Goal: Transaction & Acquisition: Subscribe to service/newsletter

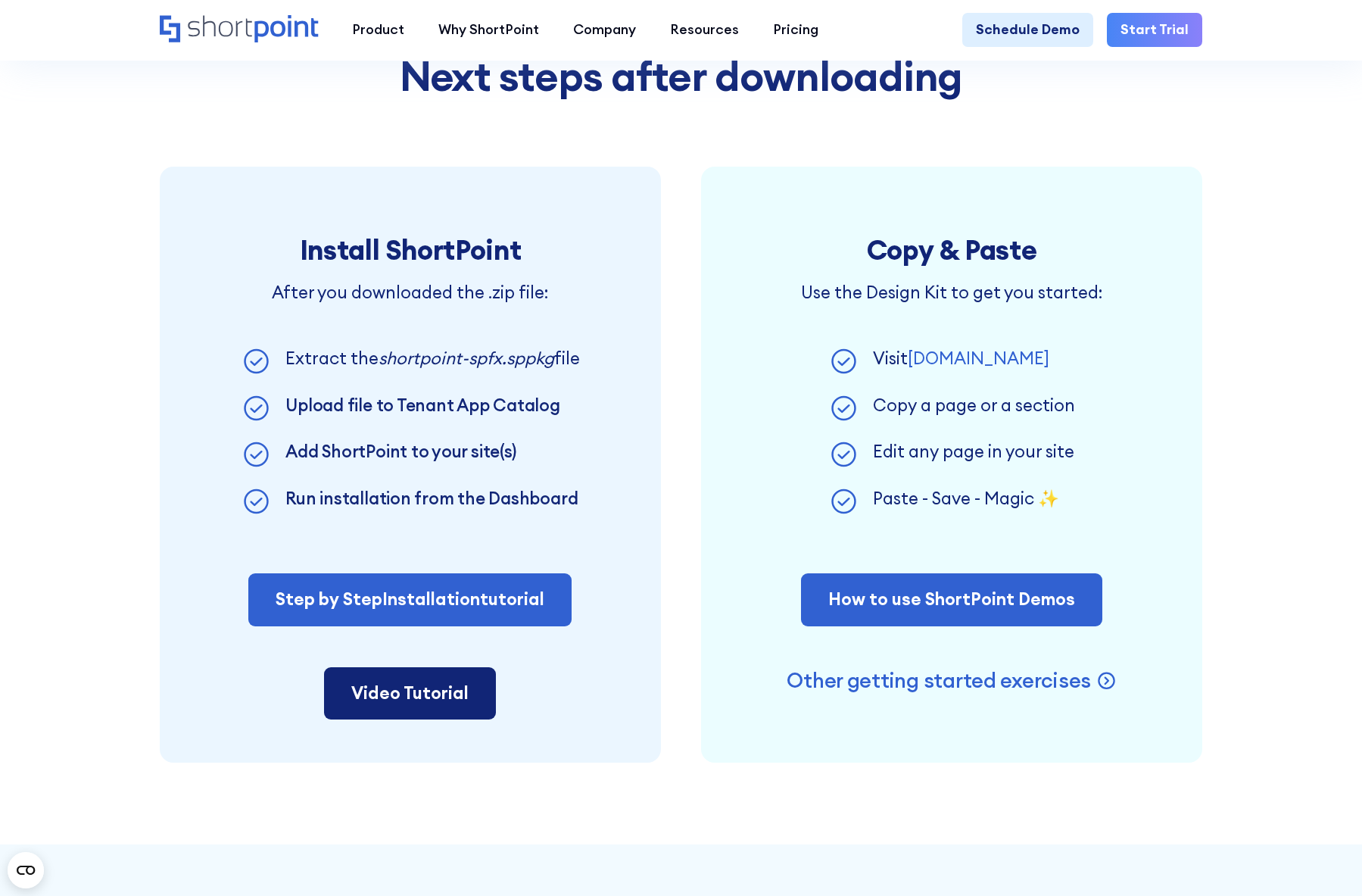
click at [437, 718] on link "Video Tutorial" at bounding box center [410, 694] width 172 height 53
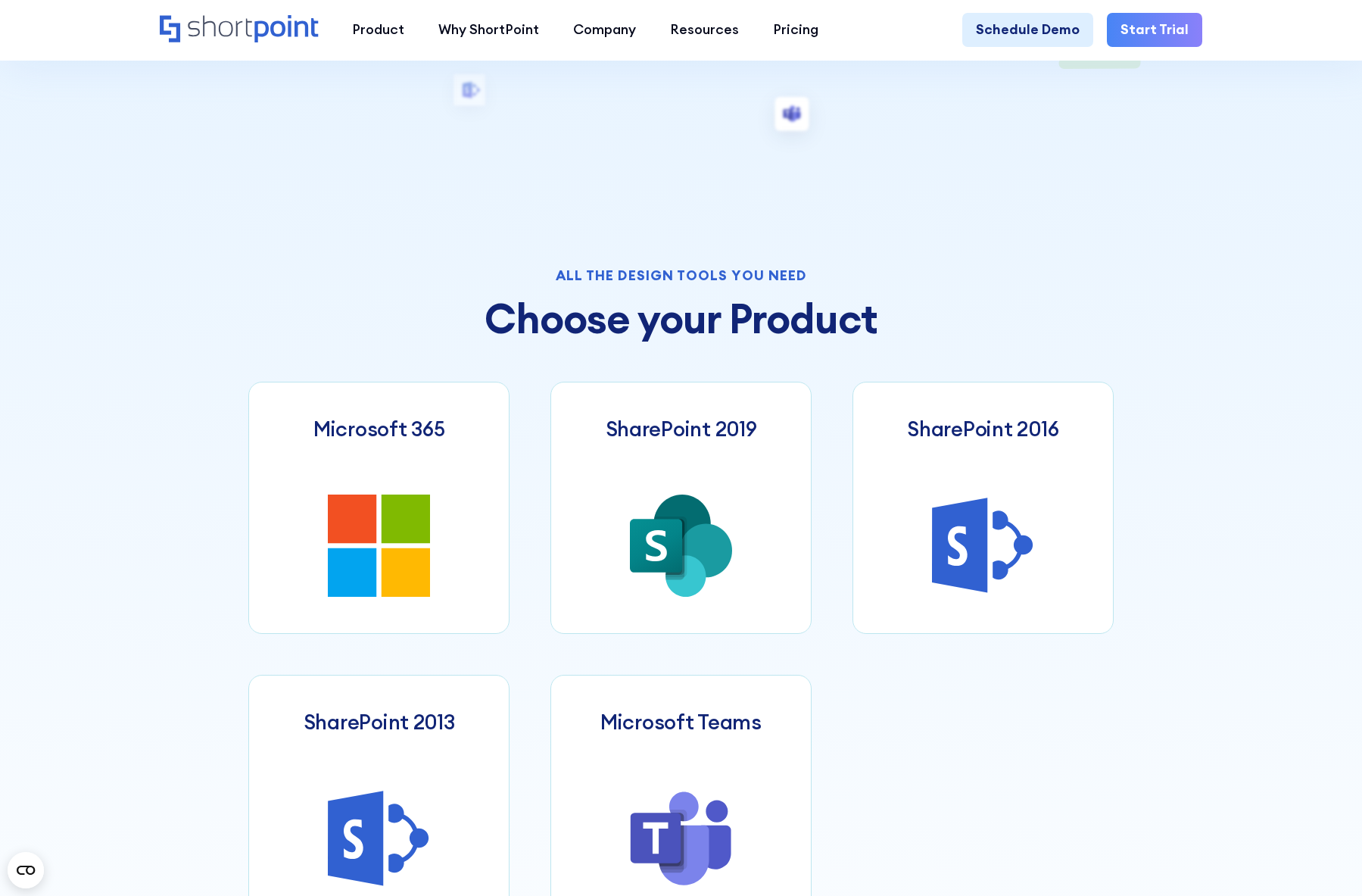
scroll to position [530, 0]
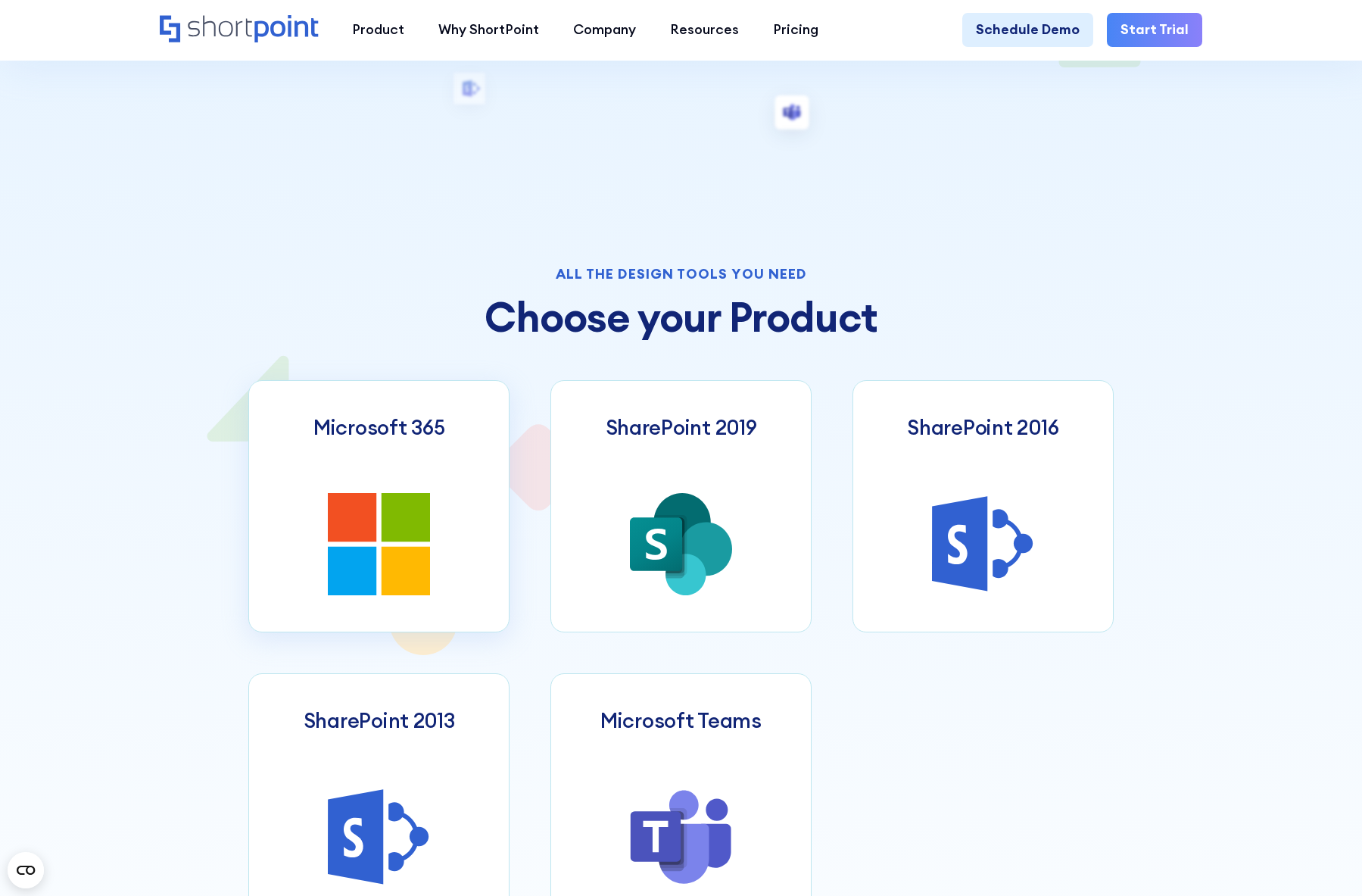
click at [317, 479] on link "Microsoft 365" at bounding box center [379, 506] width 261 height 252
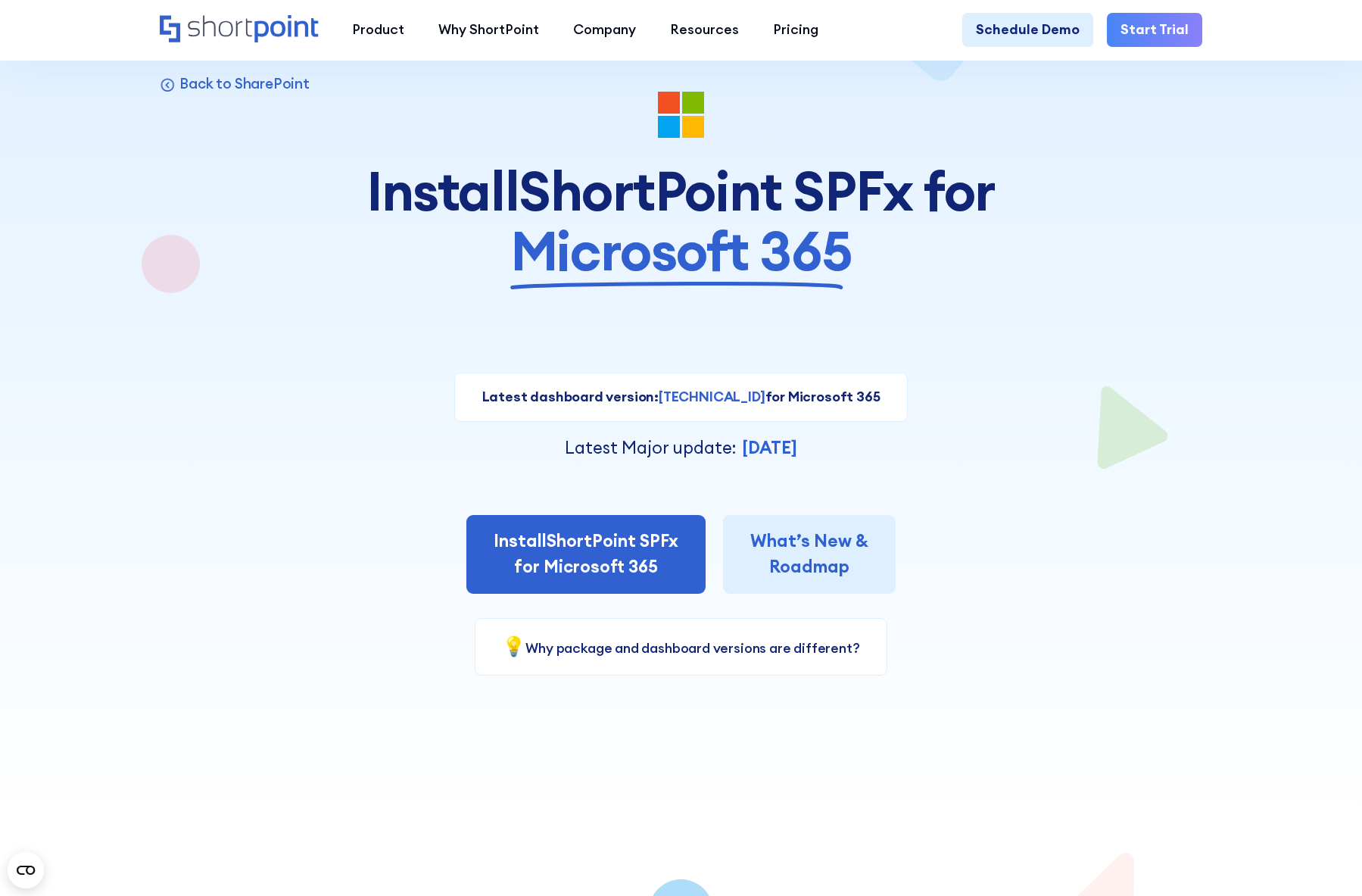
scroll to position [151, 0]
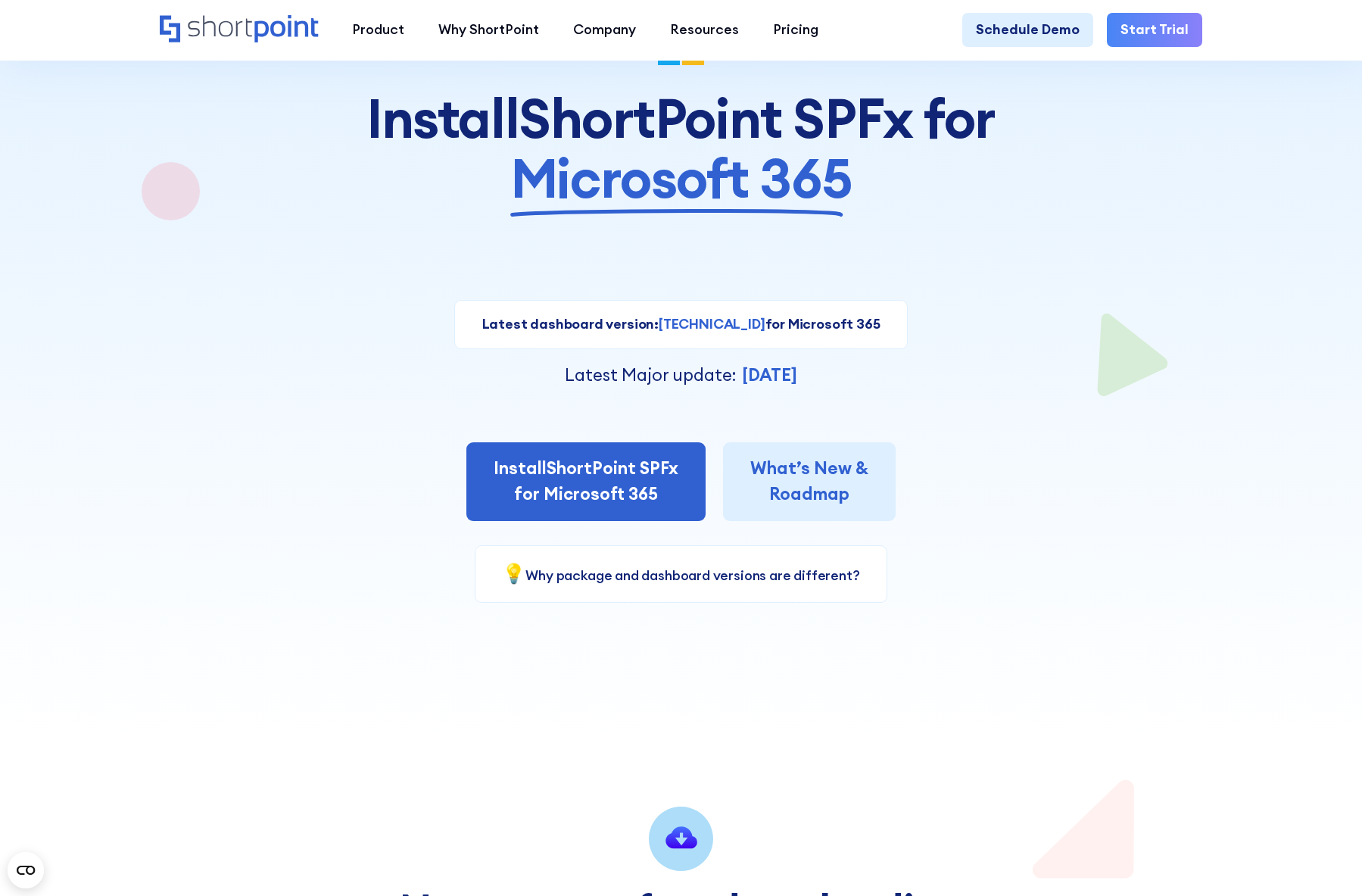
click at [695, 326] on strong "[TECHNICAL_ID]" at bounding box center [712, 323] width 106 height 17
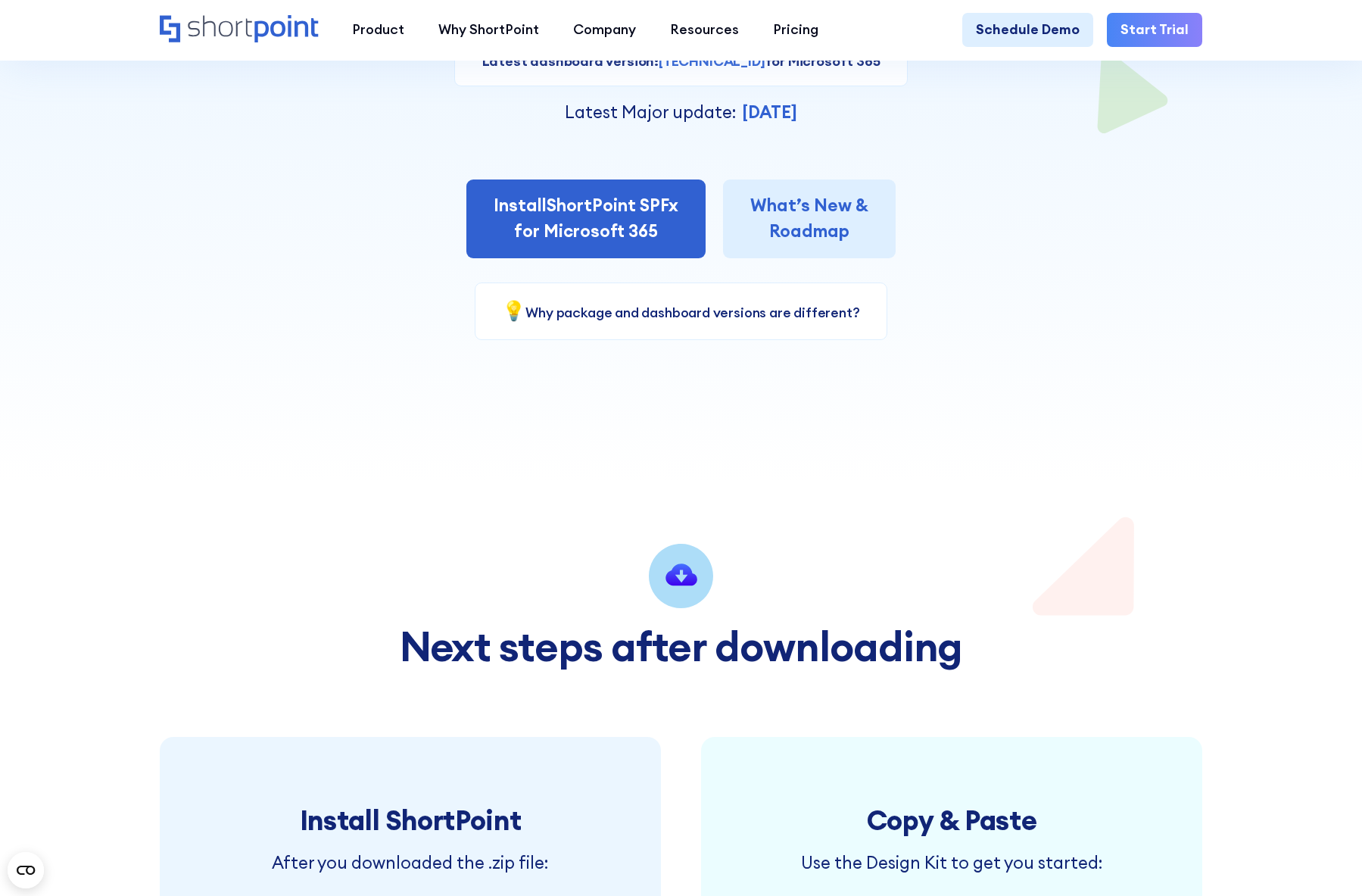
scroll to position [454, 0]
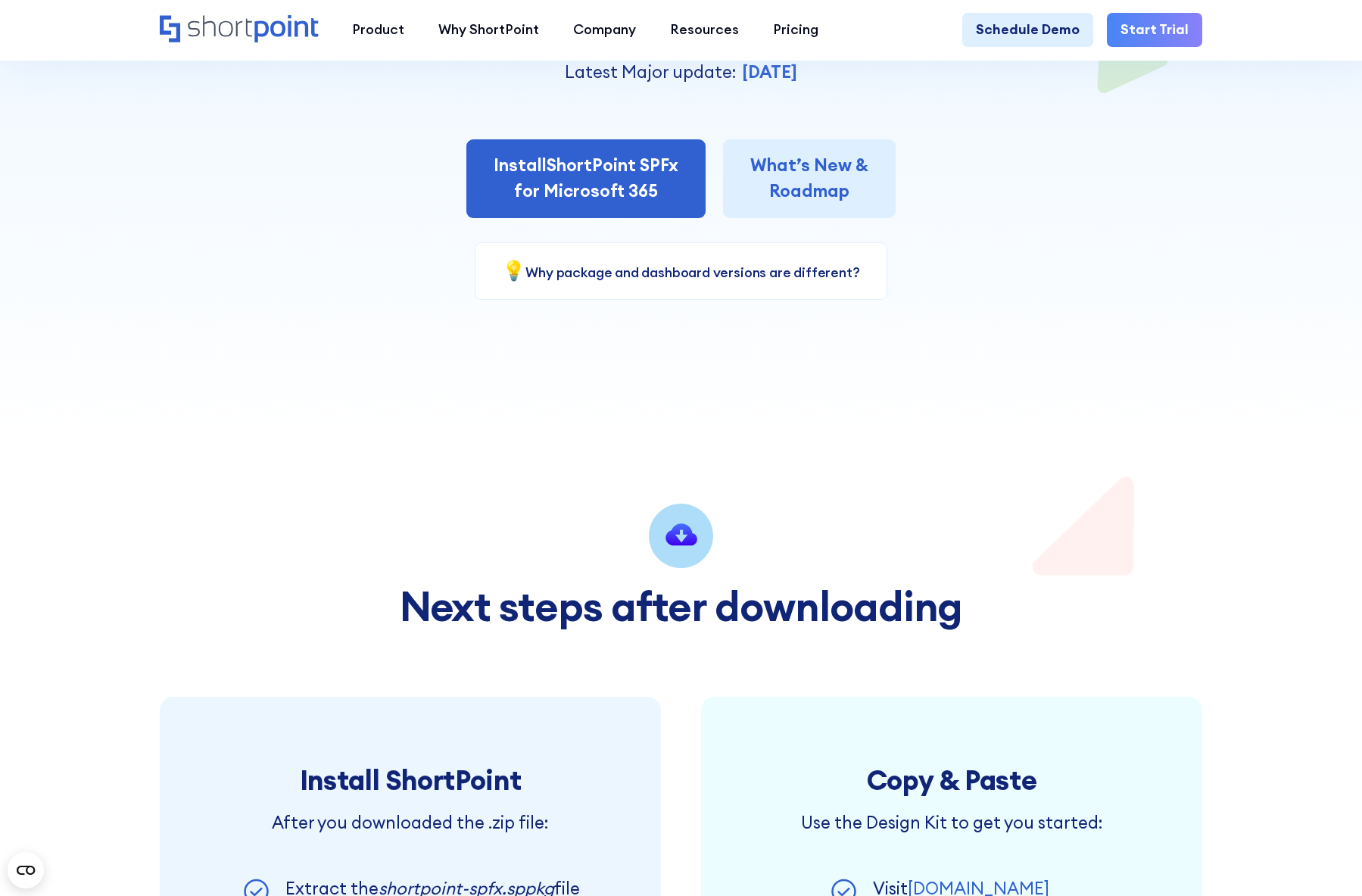
click at [679, 545] on icon at bounding box center [681, 534] width 31 height 22
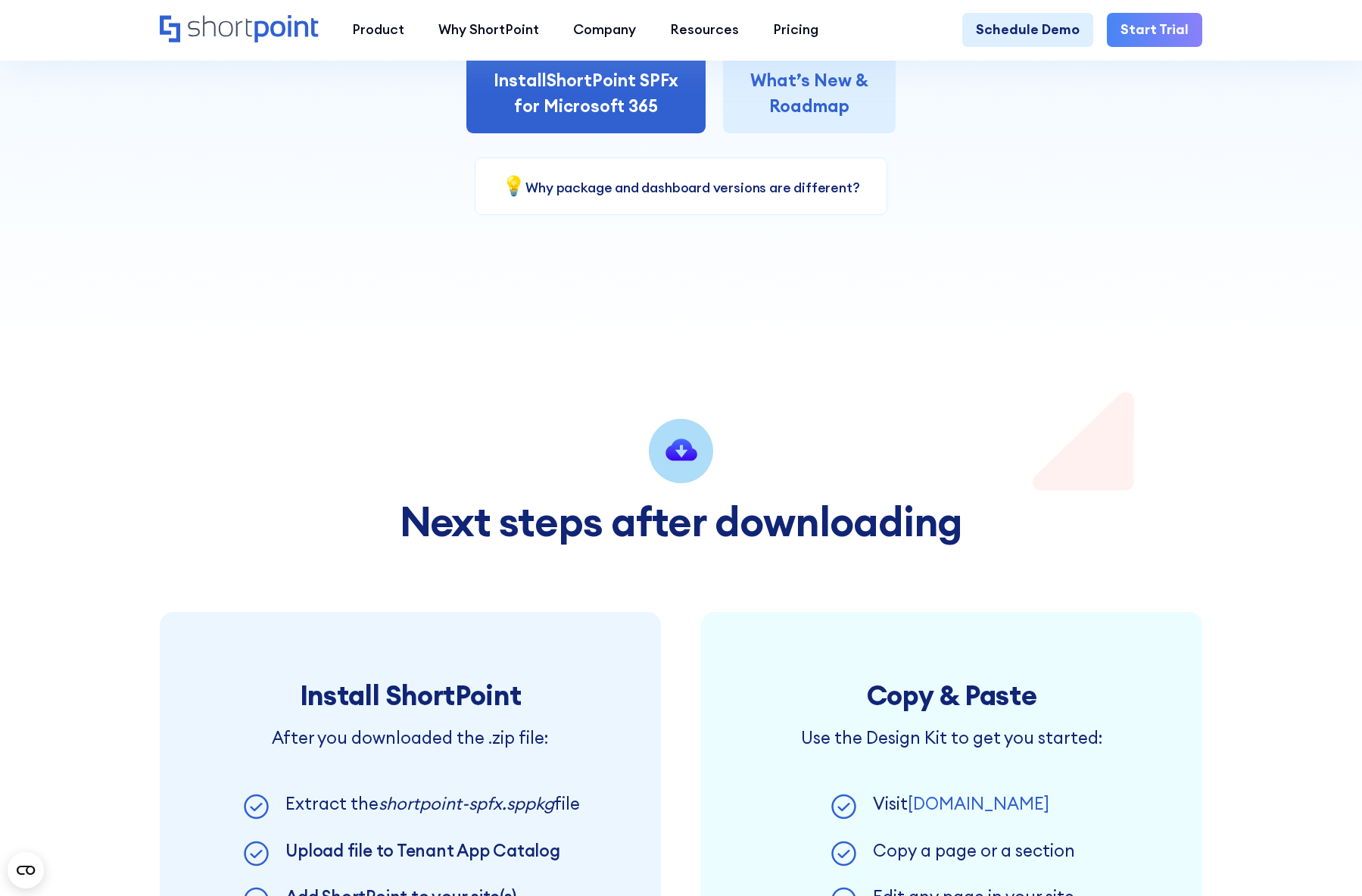
scroll to position [379, 0]
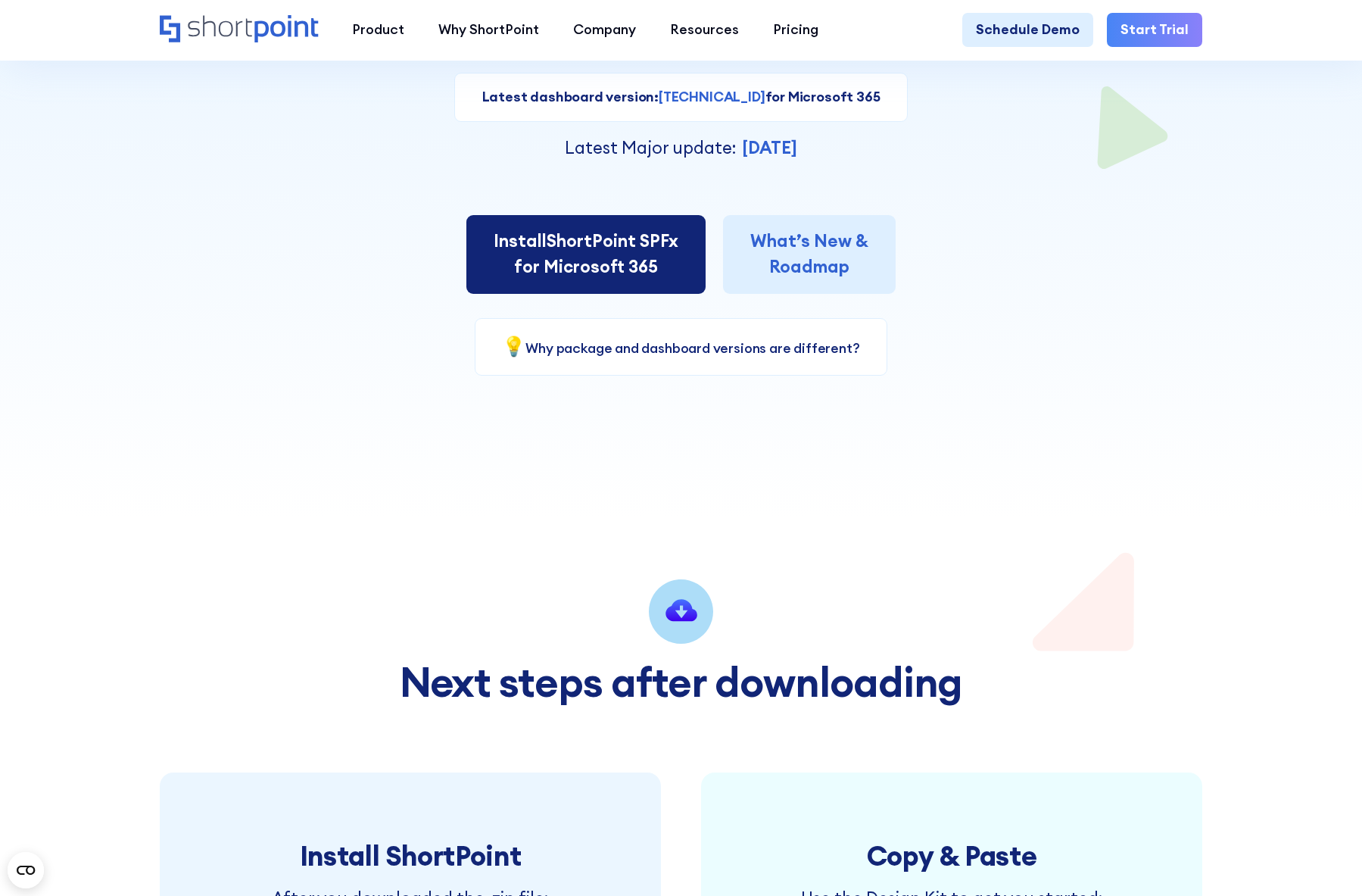
click at [621, 256] on link "Install ShortPoint SPFx for Microsoft 365" at bounding box center [585, 254] width 239 height 78
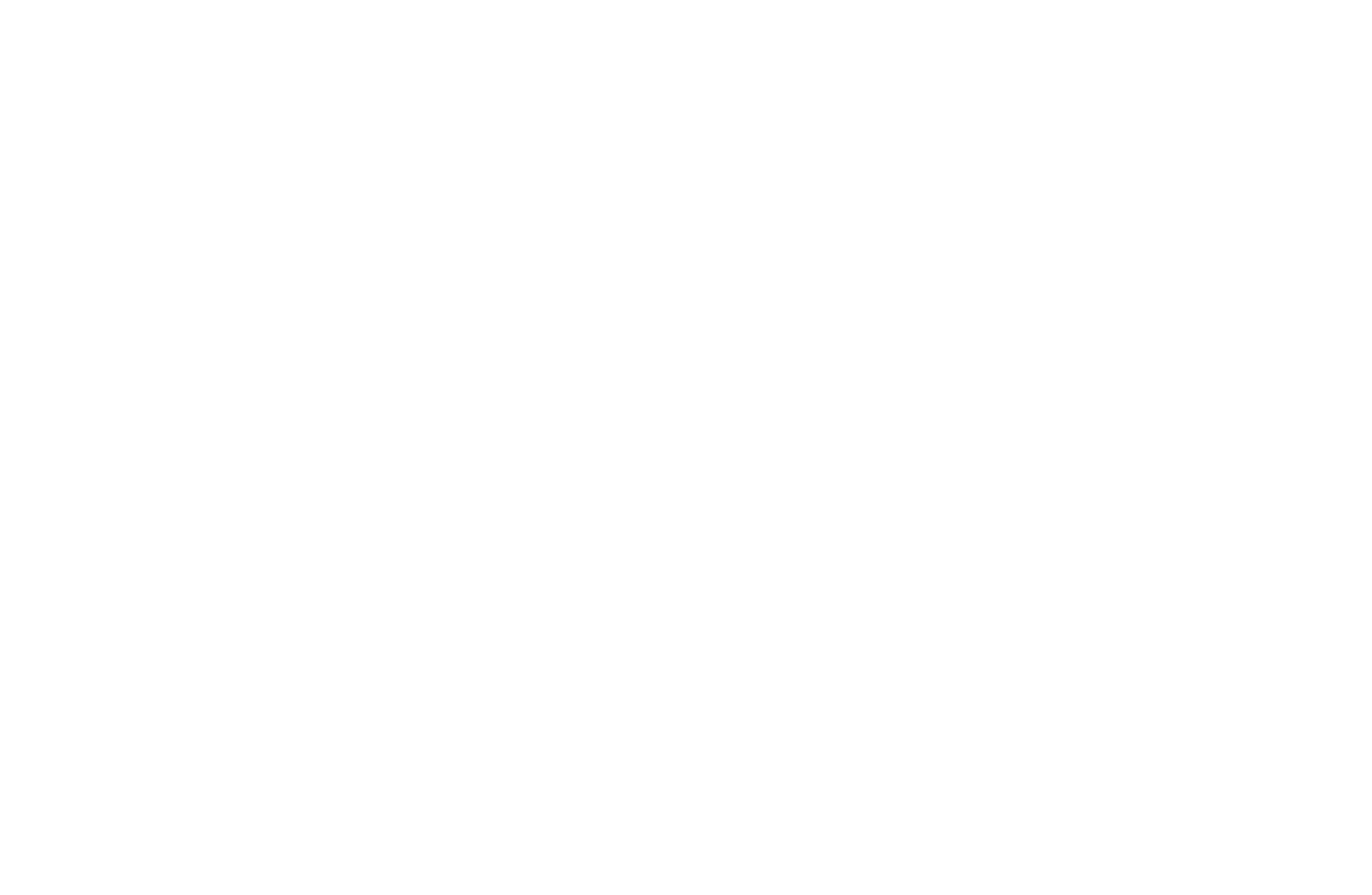
select select "Microsoft 365"
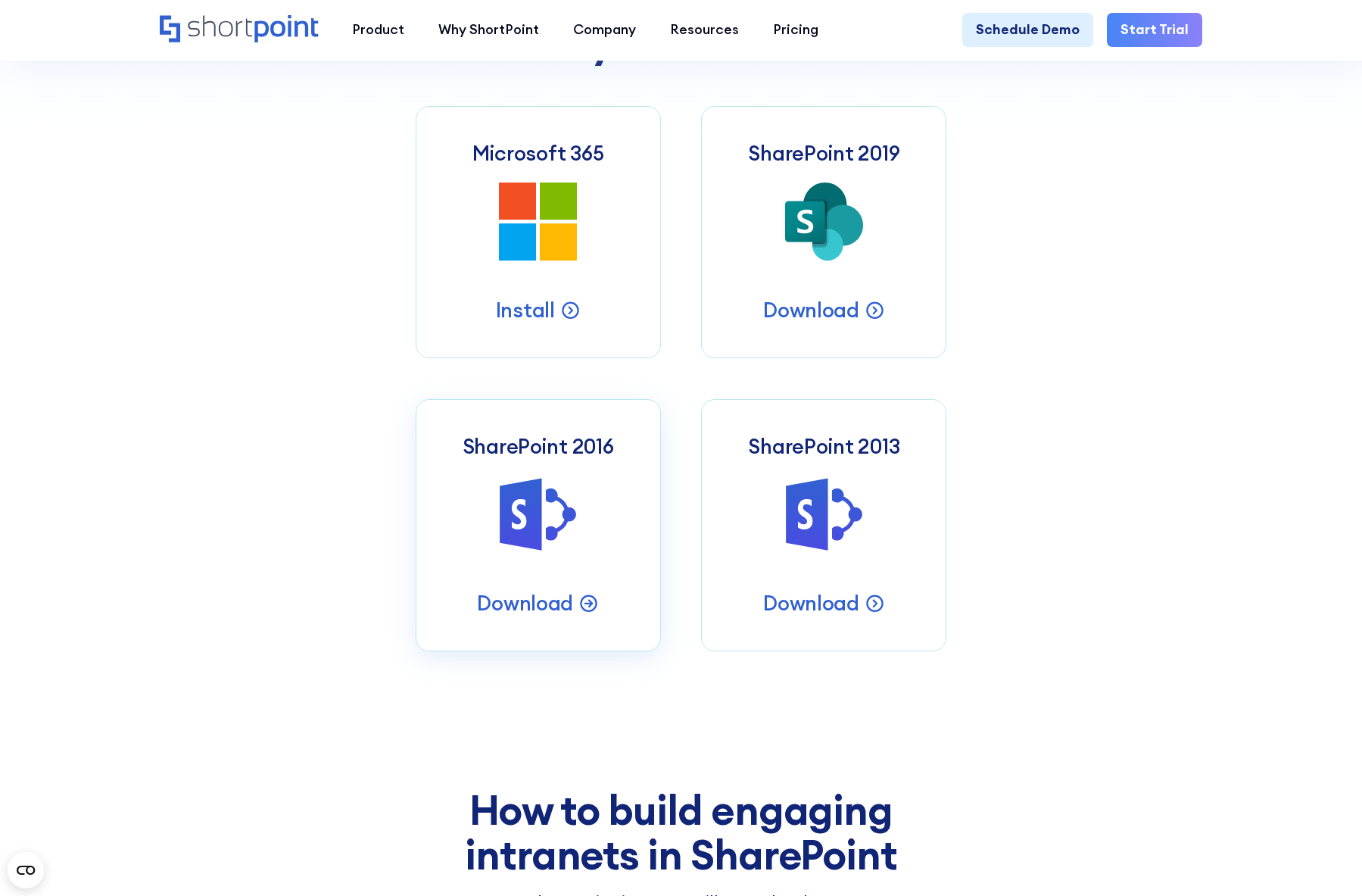
scroll to position [833, 0]
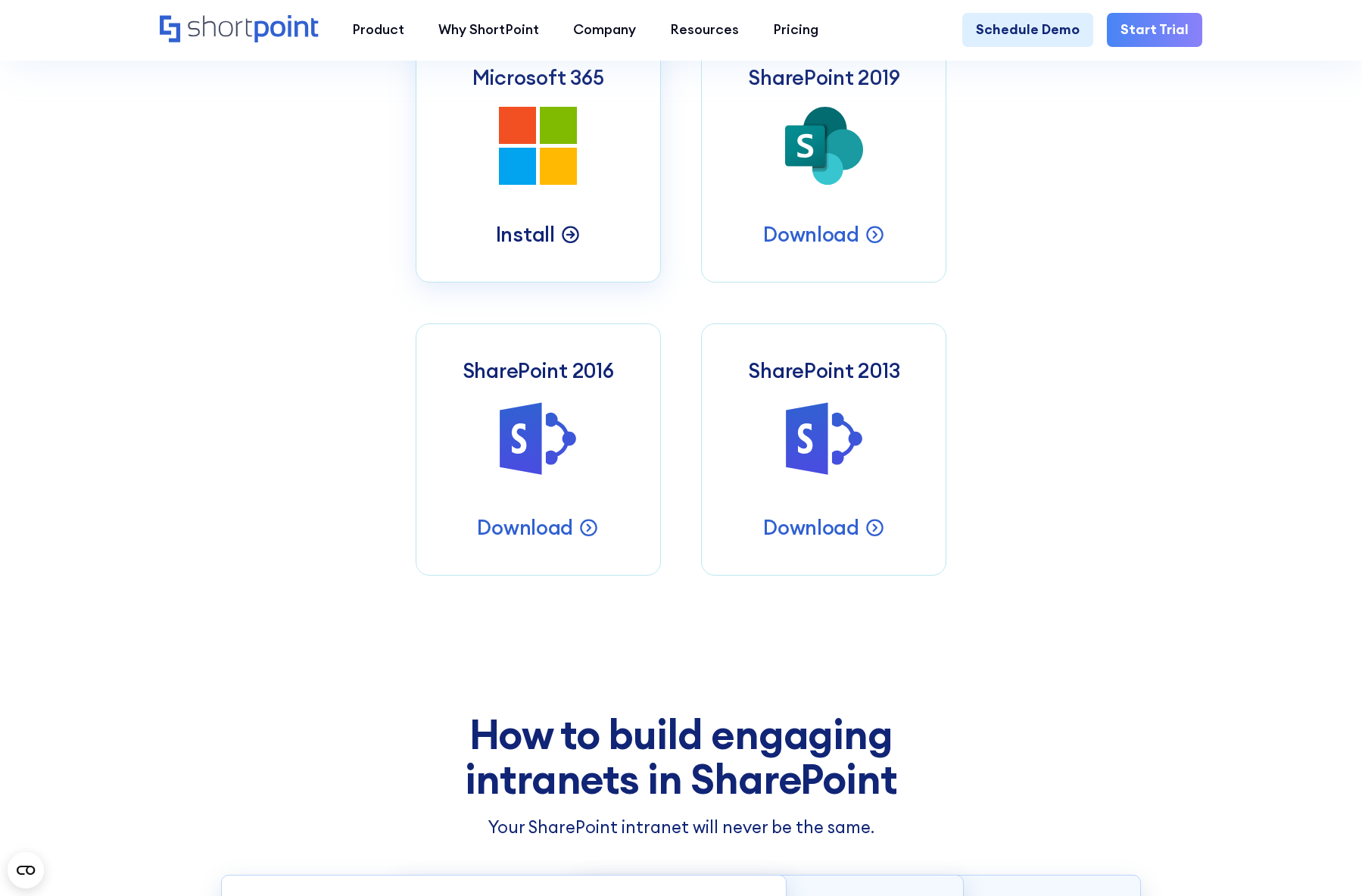
click at [554, 245] on div "Install" at bounding box center [538, 234] width 85 height 27
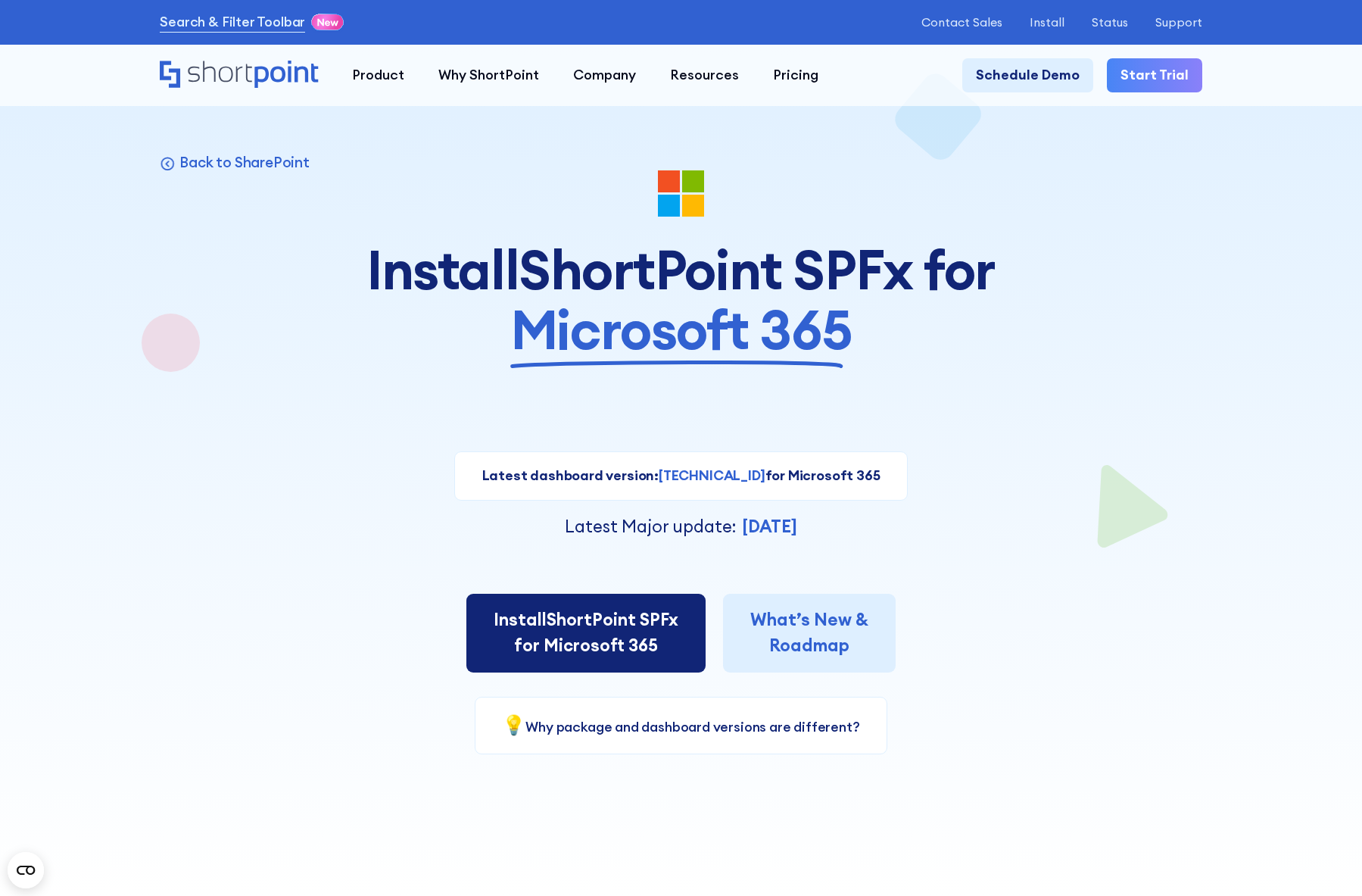
click at [600, 625] on link "Install ShortPoint SPFx for Microsoft 365" at bounding box center [585, 633] width 239 height 78
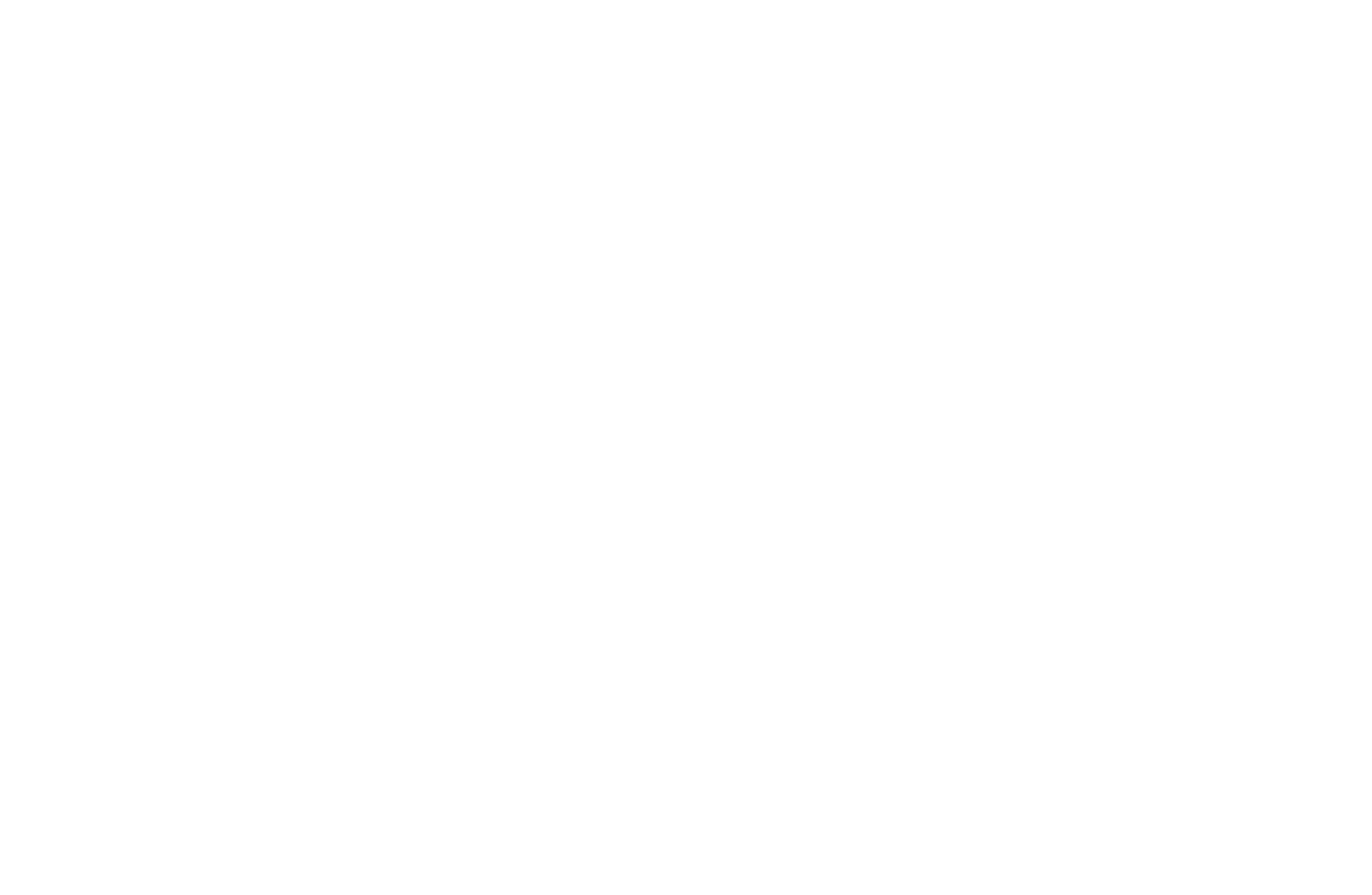
select select "Microsoft 365"
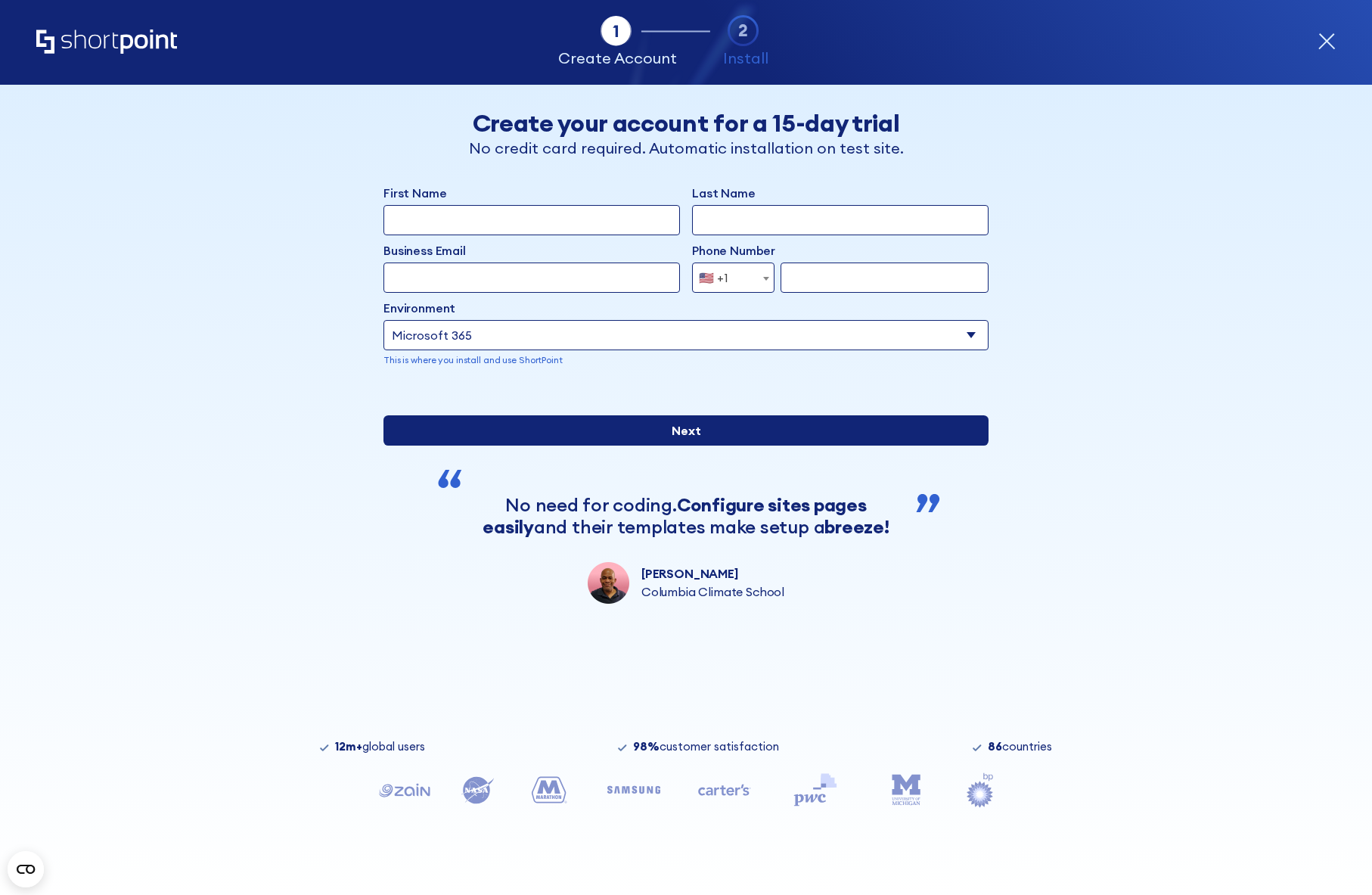
click at [627, 445] on input "Next" at bounding box center [686, 431] width 605 height 30
type input "0008288228"
click at [713, 445] on input "Next" at bounding box center [686, 431] width 605 height 30
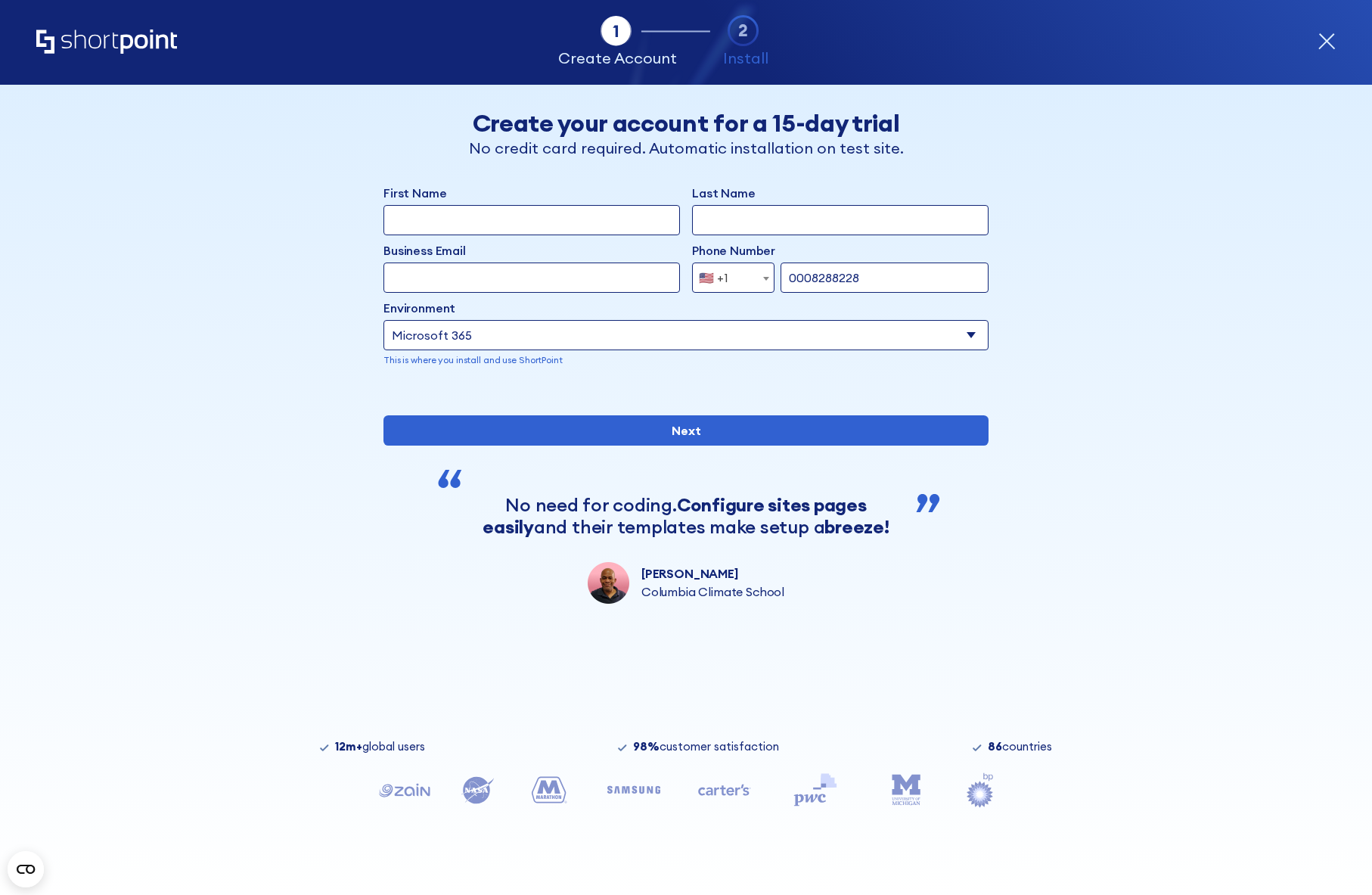
click at [513, 218] on input "First Name" at bounding box center [532, 220] width 297 height 30
type input "Test"
type input "tetst"
type input "[EMAIL_ADDRESS][DOMAIN_NAME]"
click at [852, 391] on div "form" at bounding box center [686, 391] width 605 height 0
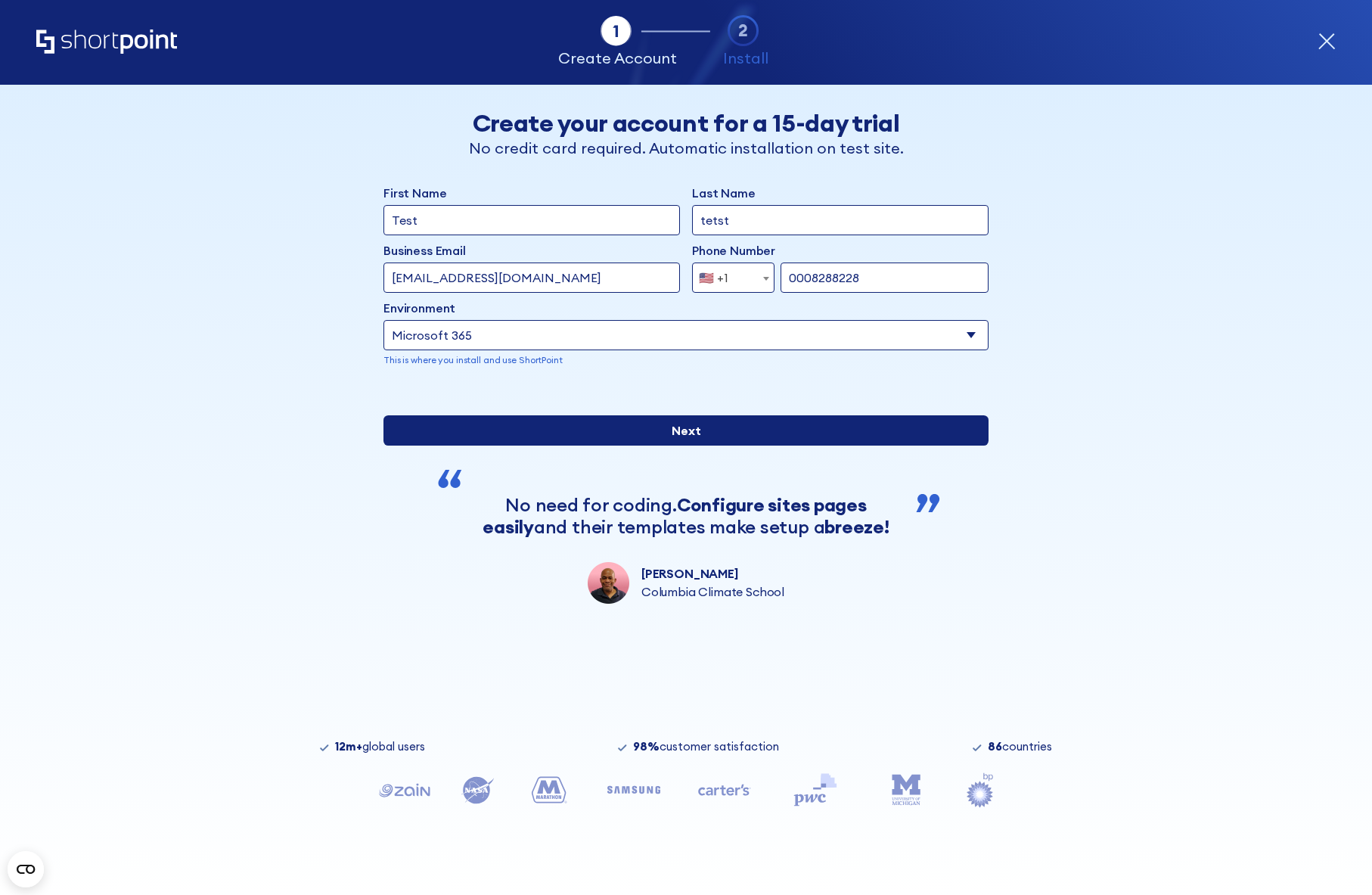
click at [828, 445] on input "Next" at bounding box center [686, 431] width 605 height 30
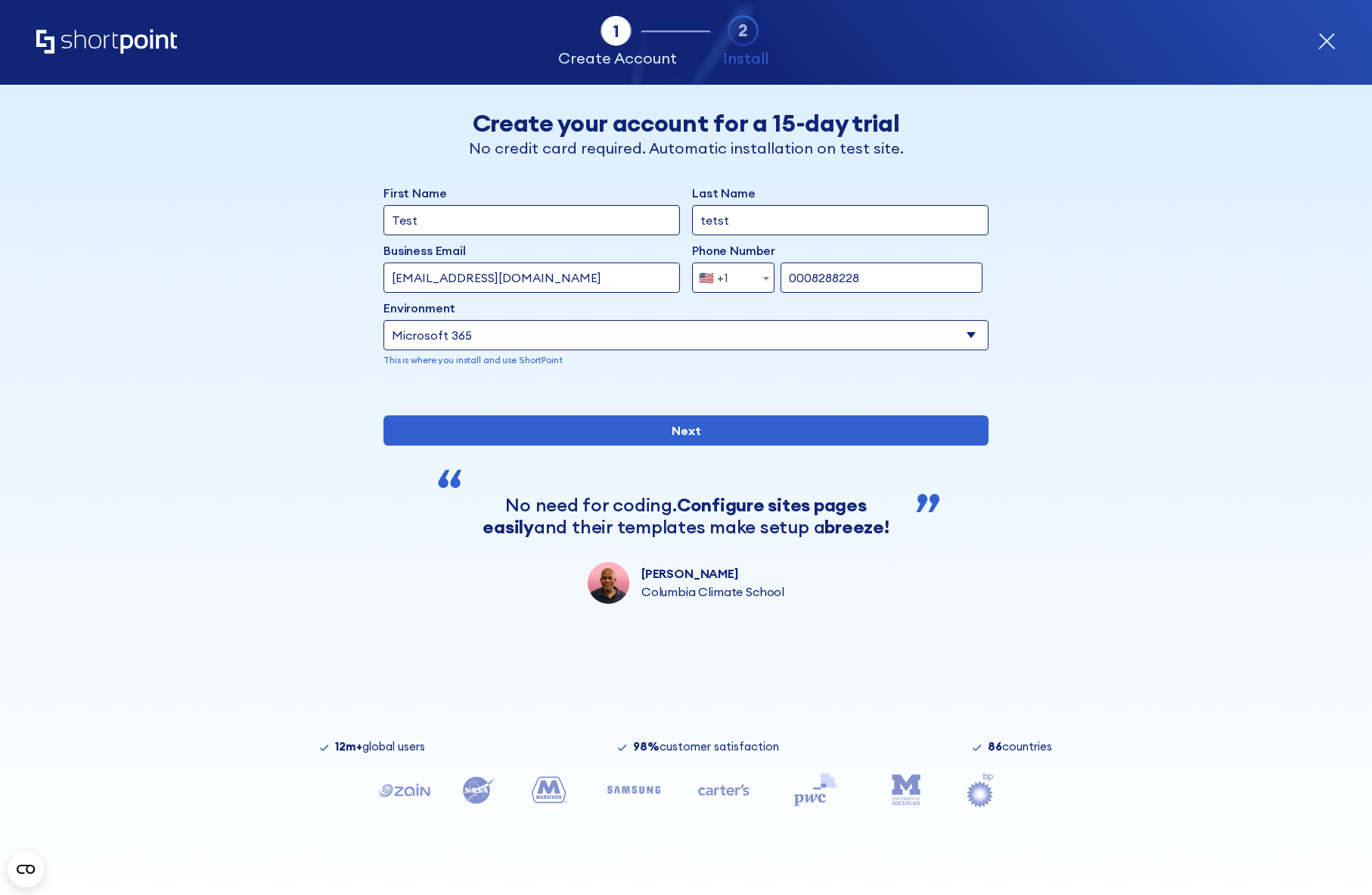
drag, startPoint x: 878, startPoint y: 277, endPoint x: 678, endPoint y: 269, distance: 200.2
click at [678, 269] on div "Business Email Invalid Email Address [EMAIL_ADDRESS][DOMAIN_NAME] Phone Number …" at bounding box center [686, 267] width 605 height 52
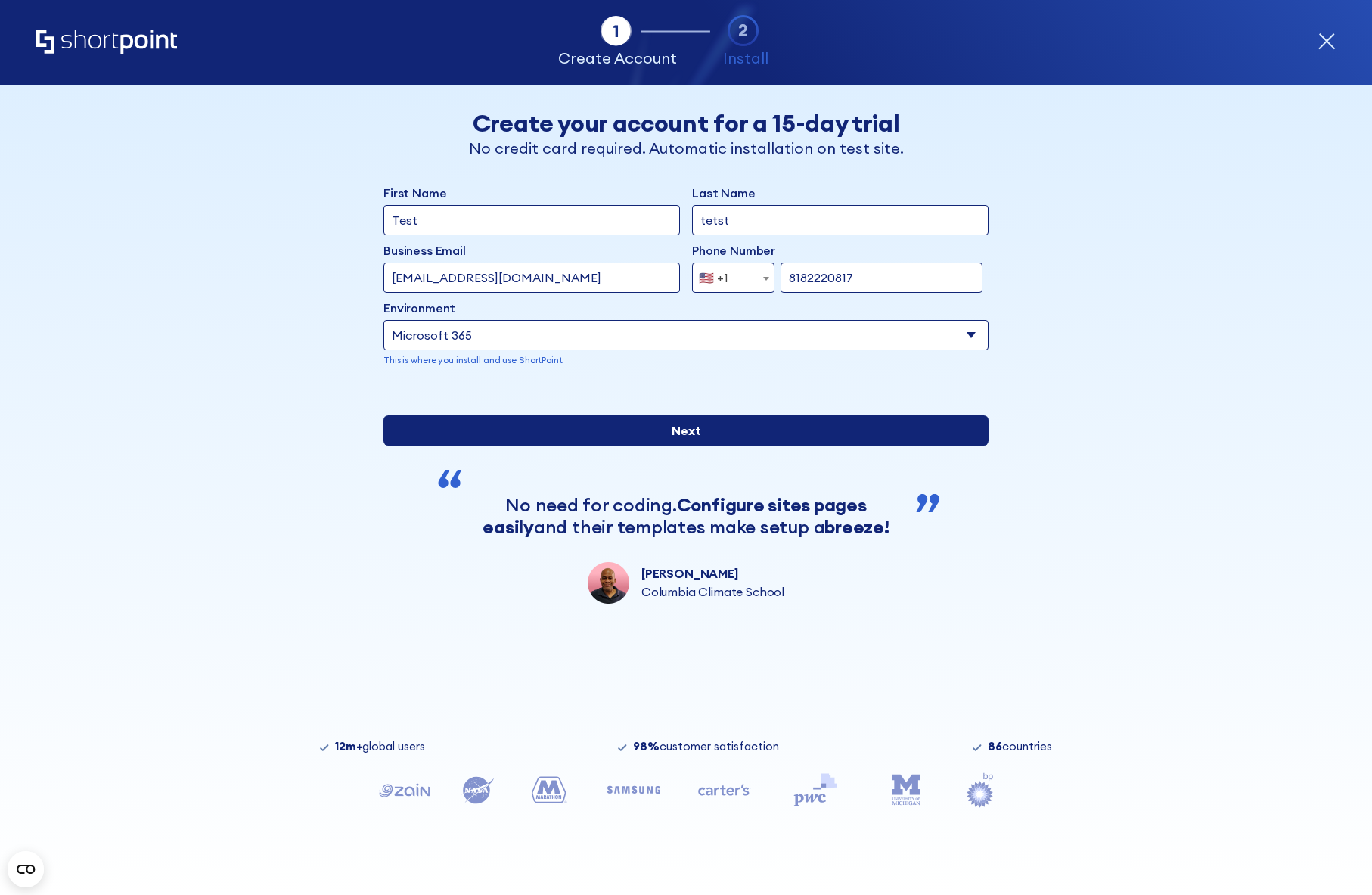
type input "8182220817"
click at [702, 445] on input "Next" at bounding box center [686, 431] width 605 height 30
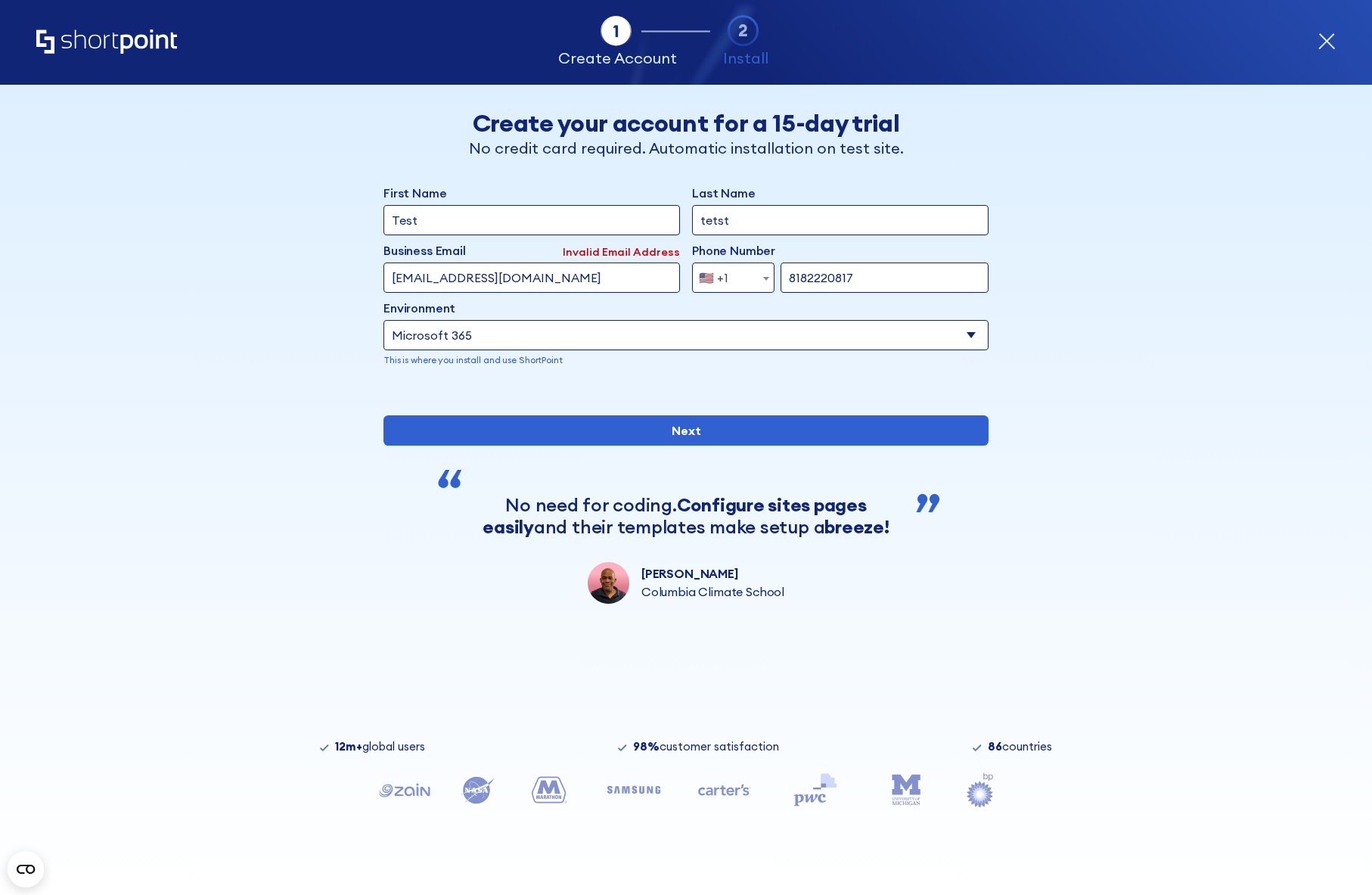
drag, startPoint x: 426, startPoint y: 281, endPoint x: 540, endPoint y: 282, distance: 114.0
click at [540, 282] on input "[EMAIL_ADDRESS][DOMAIN_NAME]" at bounding box center [532, 278] width 297 height 30
click at [752, 504] on div "First Name Test Last Name tetst Business Email Invalid Email Address [EMAIL_ADD…" at bounding box center [686, 393] width 605 height 419
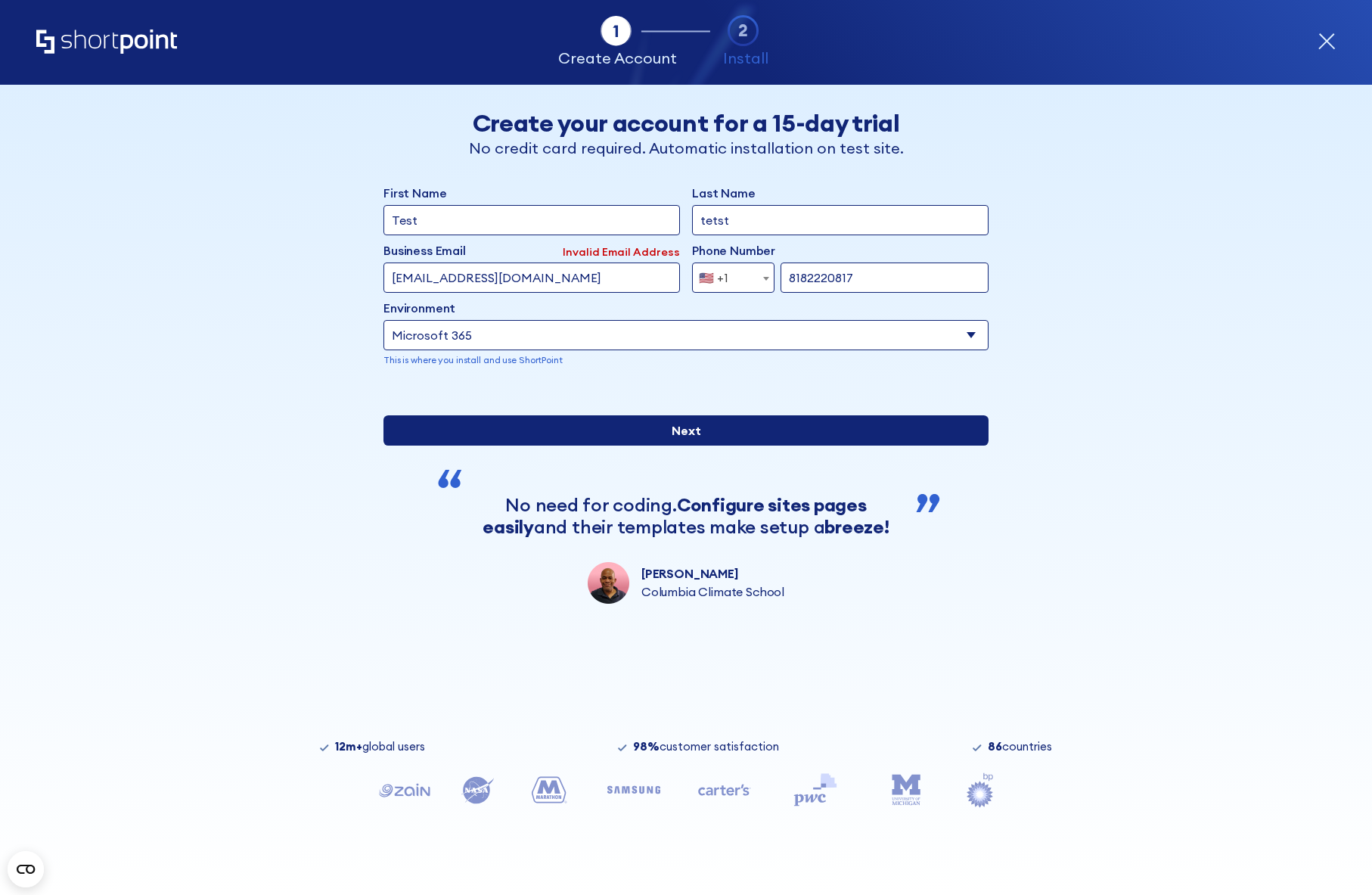
click at [736, 445] on input "Next" at bounding box center [686, 431] width 605 height 30
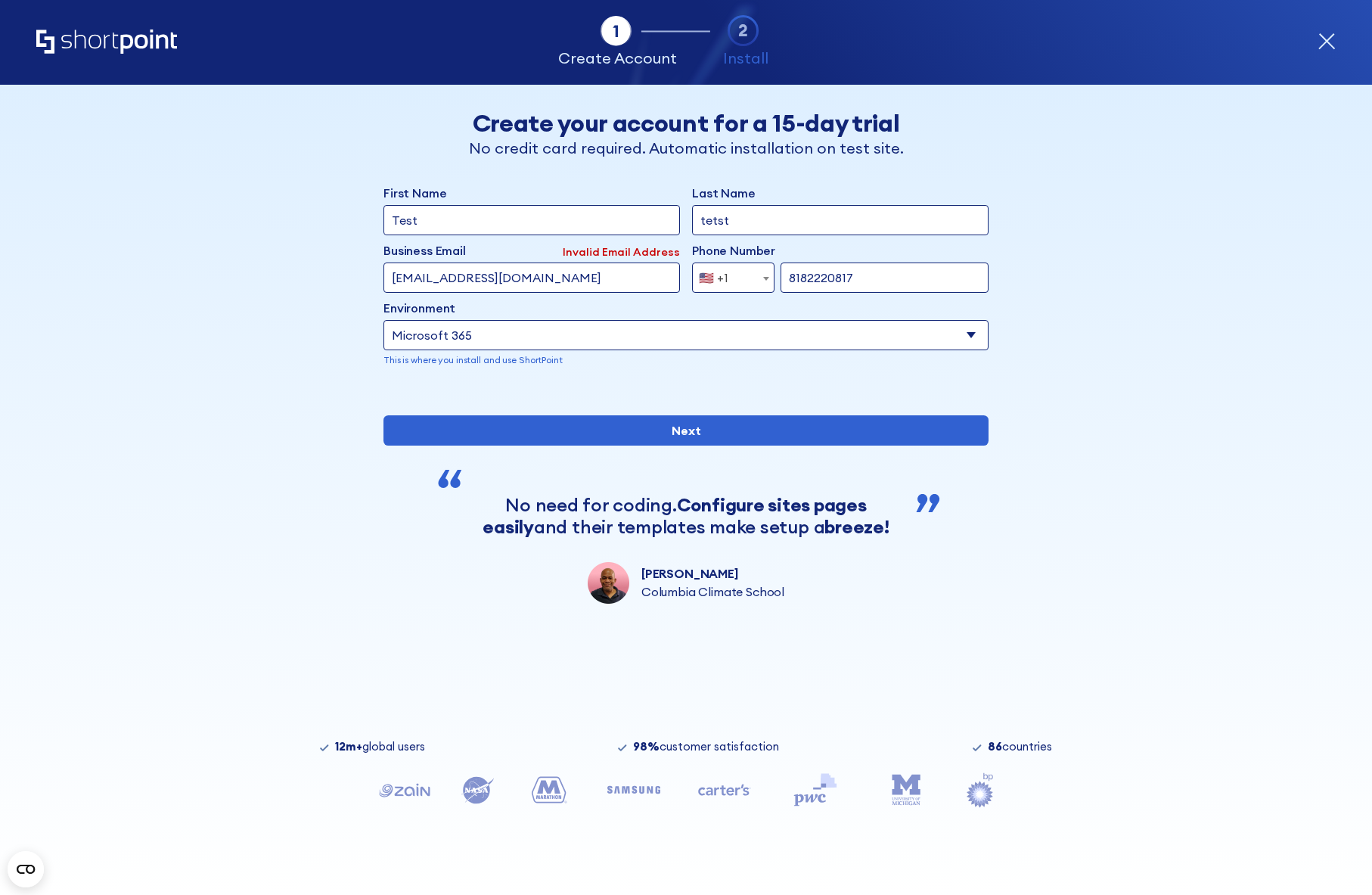
drag, startPoint x: 416, startPoint y: 272, endPoint x: 383, endPoint y: 281, distance: 34.2
click at [383, 281] on div "Back Back Create your account for a 15-day trial No credit card required. Autom…" at bounding box center [686, 344] width 926 height 519
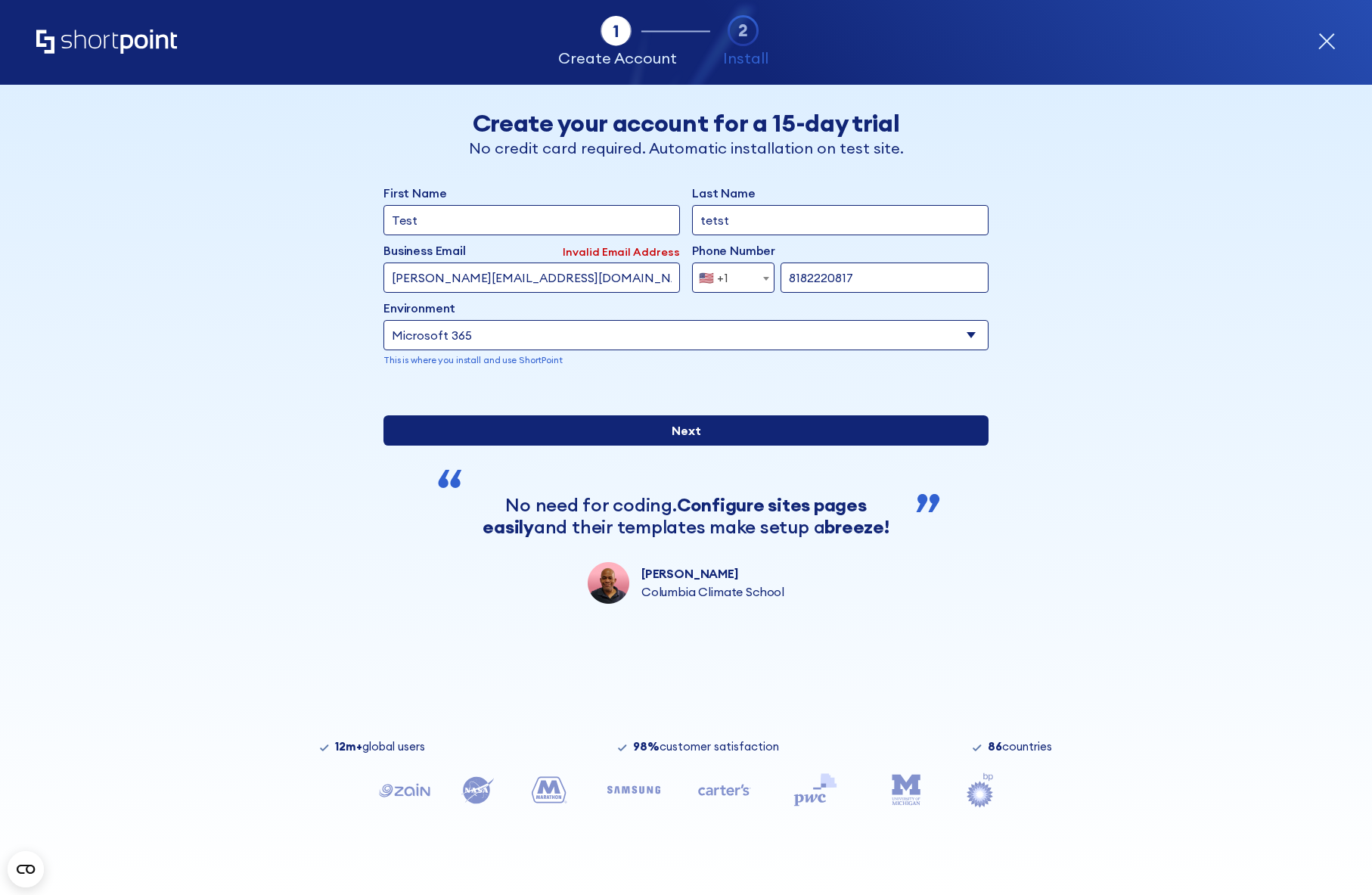
type input "[PERSON_NAME][EMAIL_ADDRESS][DOMAIN_NAME]"
click at [705, 445] on input "Next" at bounding box center [686, 431] width 605 height 30
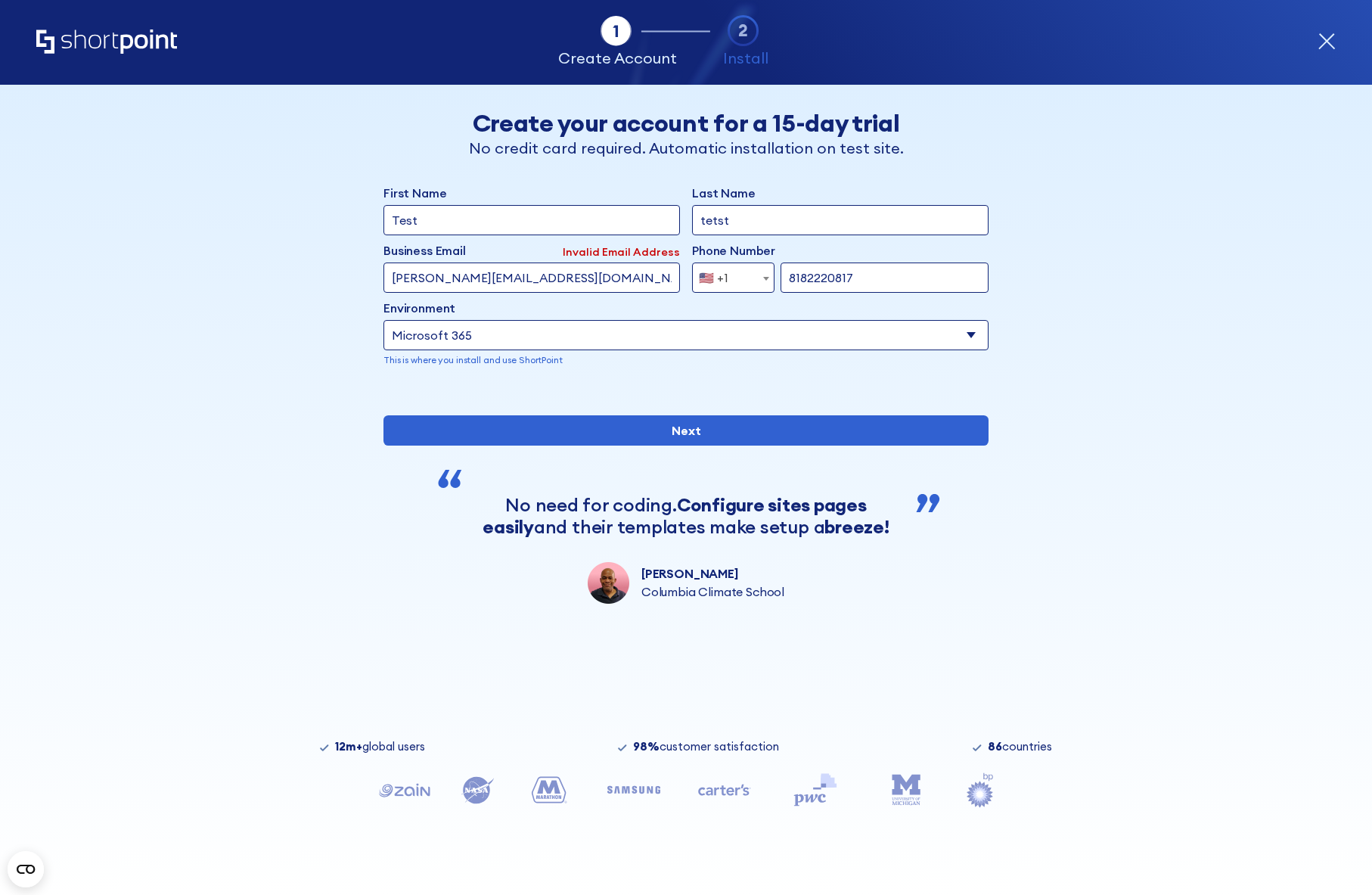
click at [413, 282] on input "[PERSON_NAME][EMAIL_ADDRESS][DOMAIN_NAME]" at bounding box center [532, 278] width 297 height 30
